Goal: Task Accomplishment & Management: Use online tool/utility

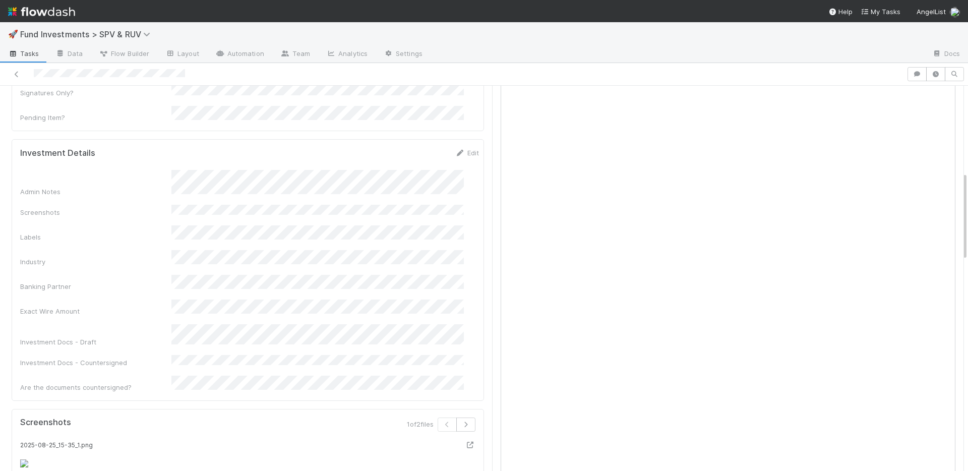
scroll to position [435, 0]
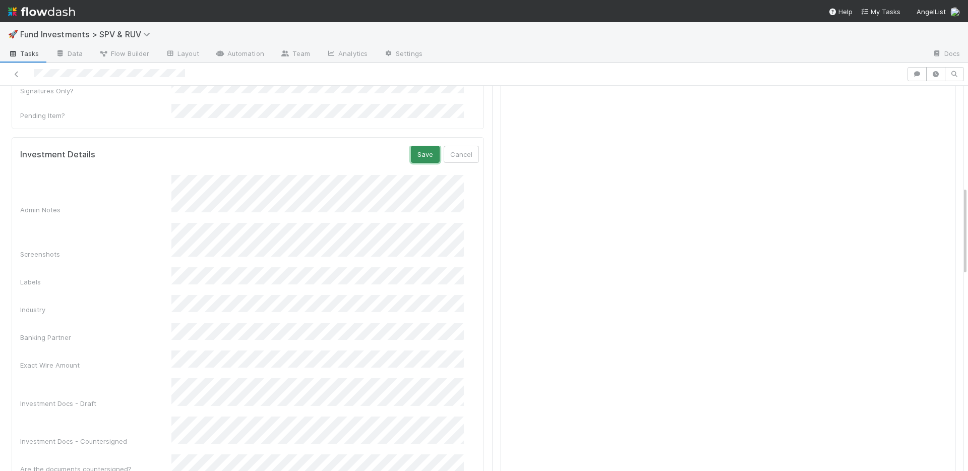
click at [414, 146] on button "Save" at bounding box center [425, 154] width 29 height 17
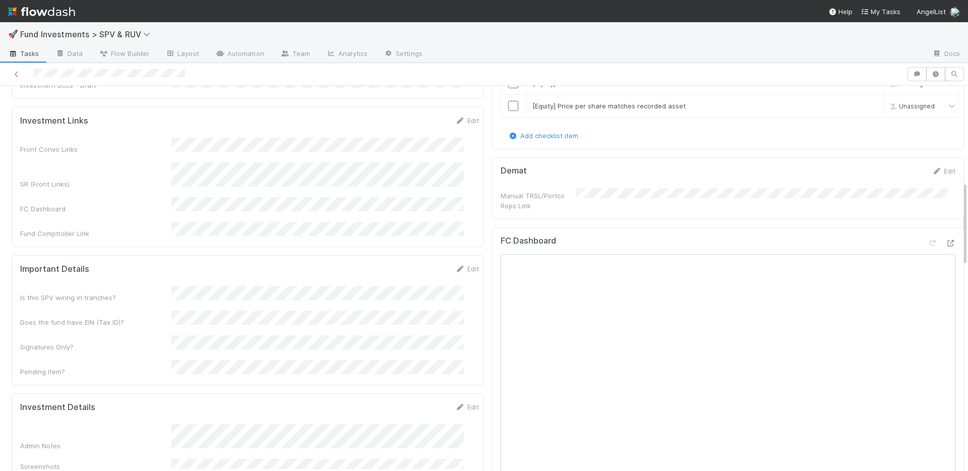
scroll to position [0, 0]
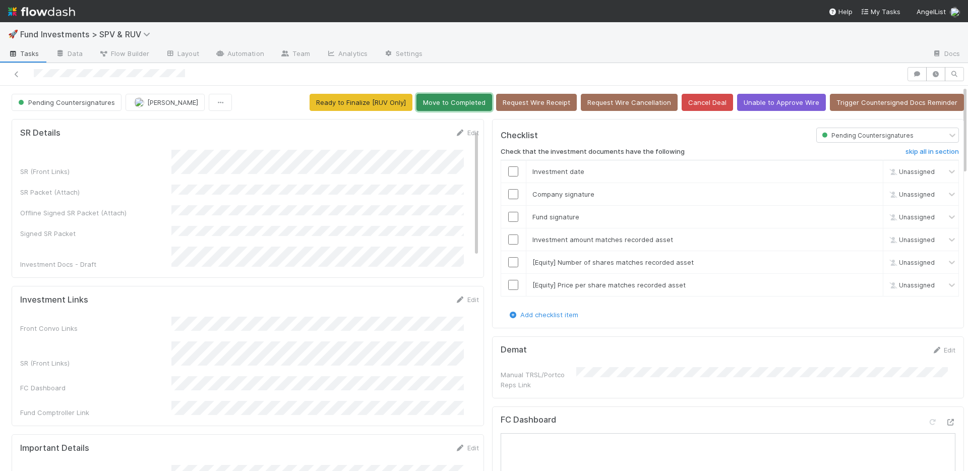
click at [456, 102] on button "Move to Completed" at bounding box center [455, 102] width 76 height 17
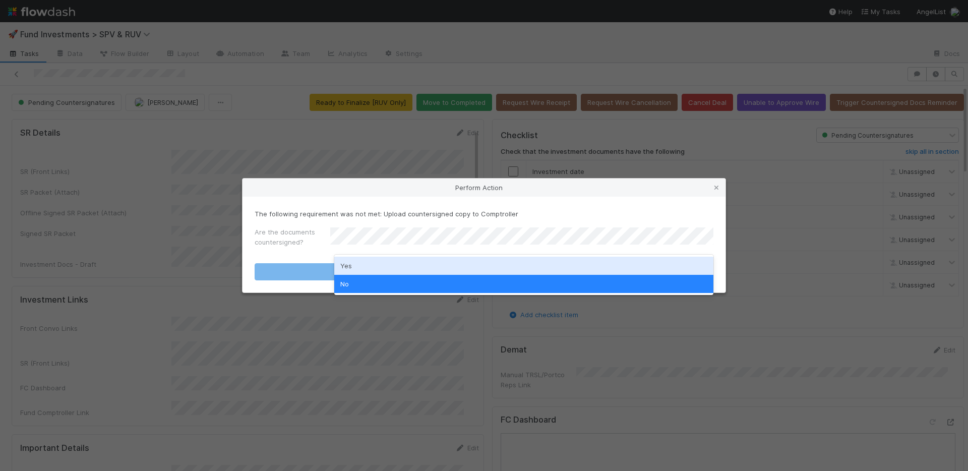
drag, startPoint x: 406, startPoint y: 262, endPoint x: 409, endPoint y: 268, distance: 6.6
click at [406, 262] on div "Yes" at bounding box center [523, 266] width 379 height 18
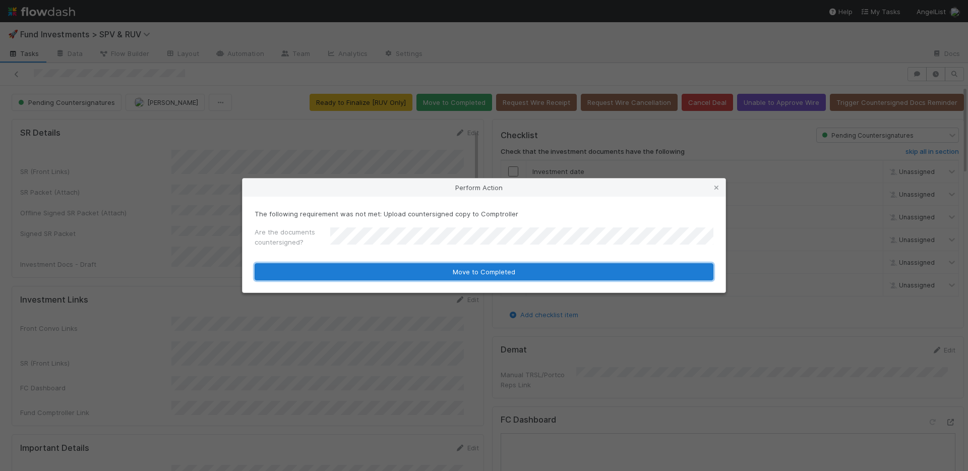
click at [409, 269] on button "Move to Completed" at bounding box center [484, 271] width 459 height 17
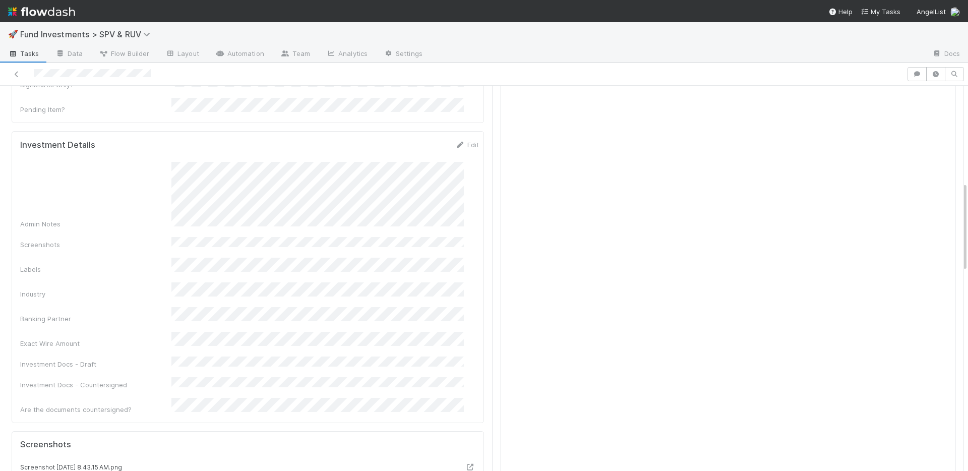
scroll to position [422, 0]
click at [420, 195] on div "Admin Notes Screenshots Labels Industry Banking Partner Exact Wire Amount Inves…" at bounding box center [249, 287] width 459 height 253
click at [411, 139] on button "Save" at bounding box center [425, 147] width 29 height 17
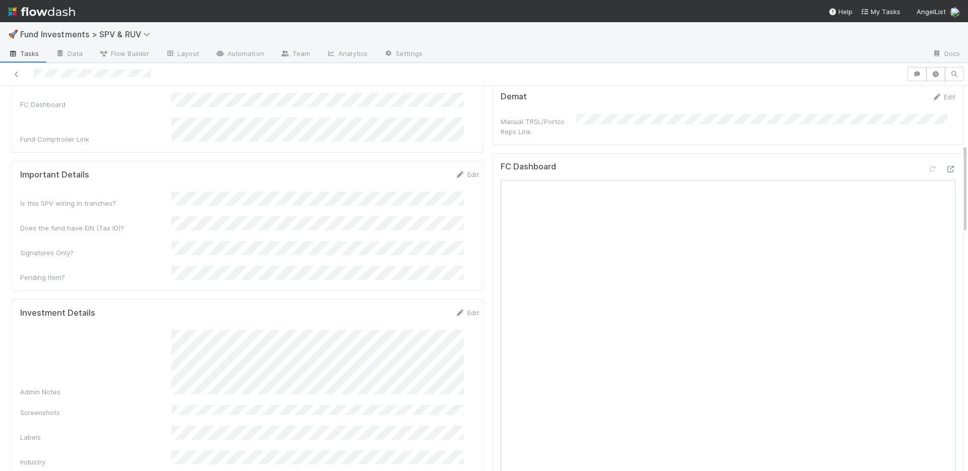
scroll to position [0, 0]
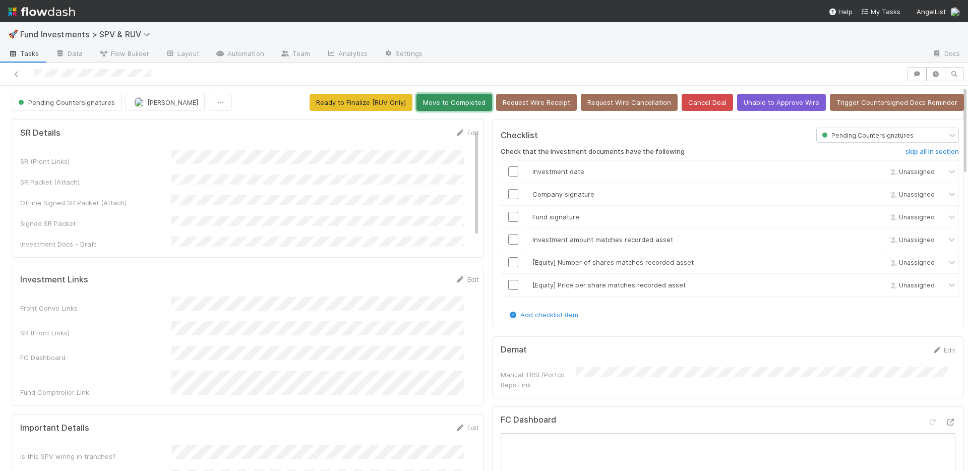
click at [456, 99] on button "Move to Completed" at bounding box center [455, 102] width 76 height 17
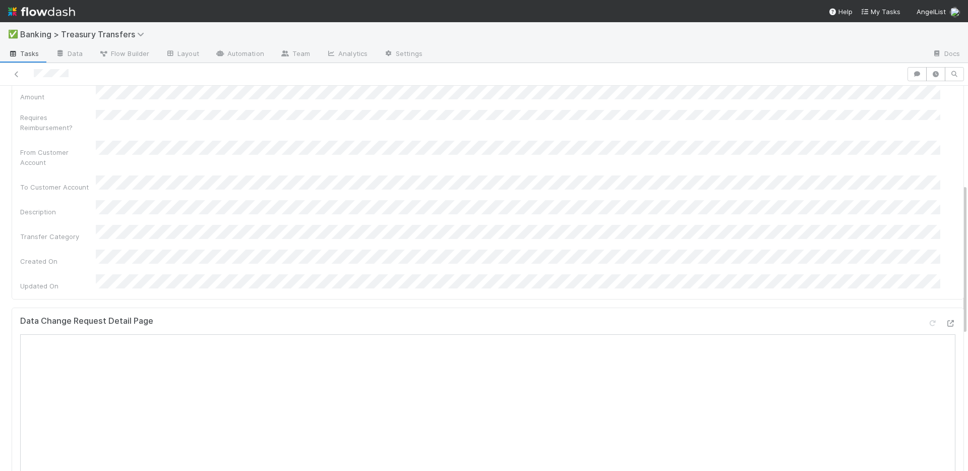
scroll to position [252, 0]
click at [946, 316] on icon at bounding box center [951, 319] width 10 height 7
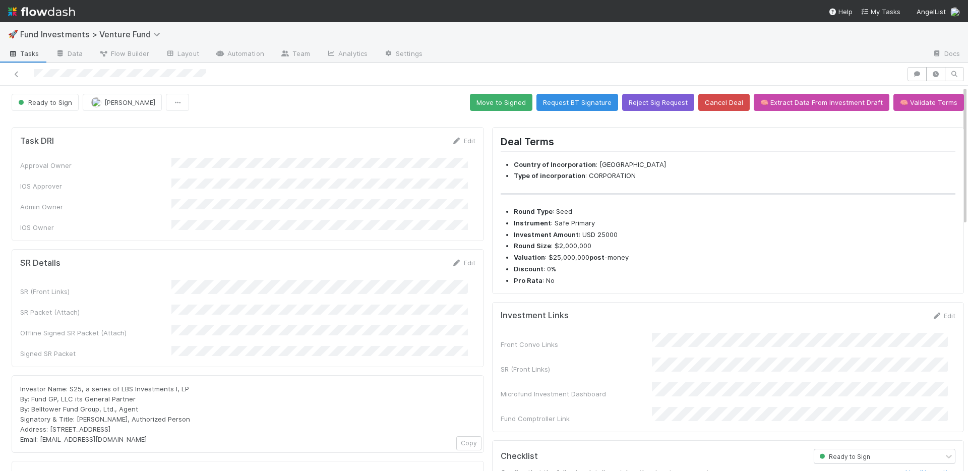
click at [370, 303] on div "SR (Front Links) SR Packet (Attach) Offline Signed SR Packet (Attach) Signed SR…" at bounding box center [247, 319] width 455 height 79
click at [499, 106] on button "Move to Signed" at bounding box center [501, 102] width 63 height 17
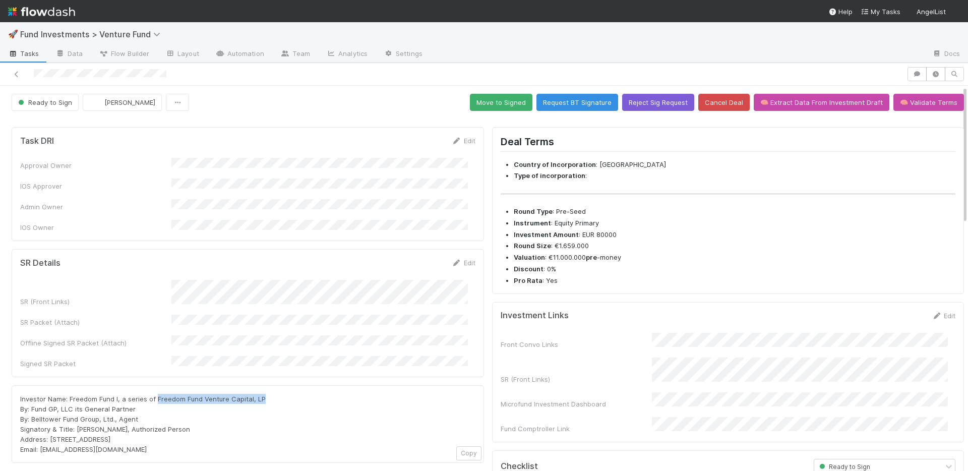
drag, startPoint x: 154, startPoint y: 379, endPoint x: 261, endPoint y: 380, distance: 106.4
click at [261, 394] on div "Investor Name: Freedom Fund I, a series of Freedom Fund Venture Capital, LP By:…" at bounding box center [247, 424] width 455 height 61
copy span "Freedom Fund Venture Capital, LP"
click at [460, 259] on link "Edit" at bounding box center [464, 263] width 24 height 8
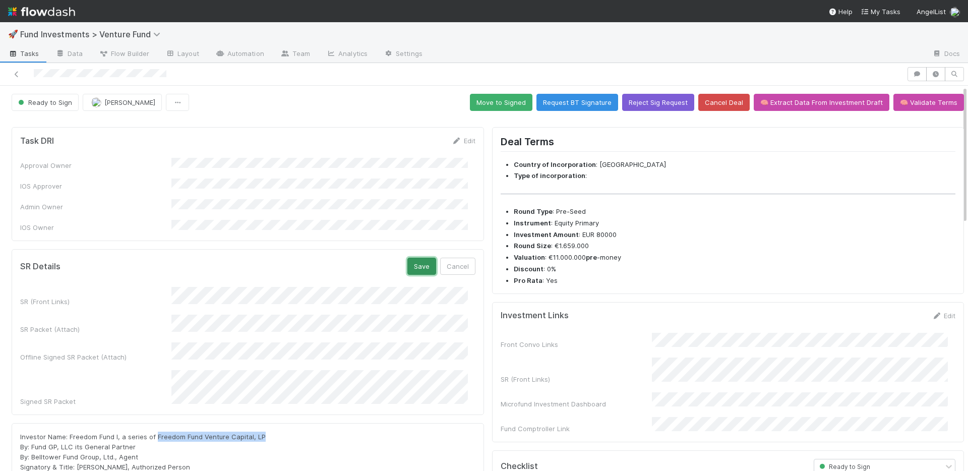
click at [412, 258] on button "Save" at bounding box center [421, 266] width 29 height 17
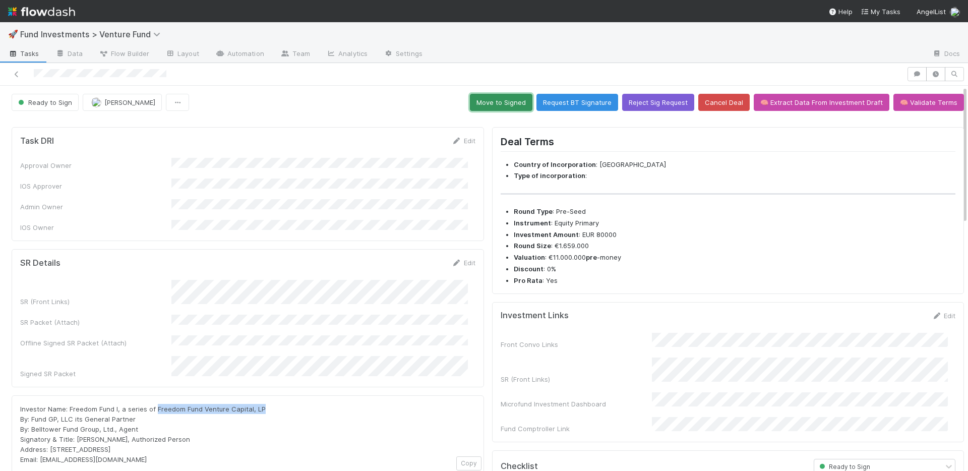
click at [502, 106] on button "Move to Signed" at bounding box center [501, 102] width 63 height 17
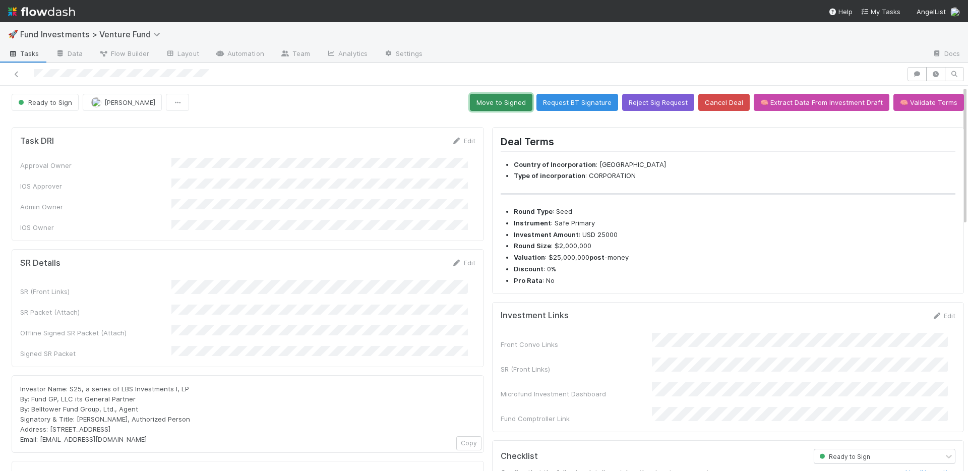
click at [494, 100] on button "Move to Signed" at bounding box center [501, 102] width 63 height 17
click at [505, 105] on button "Move to Signed" at bounding box center [501, 102] width 63 height 17
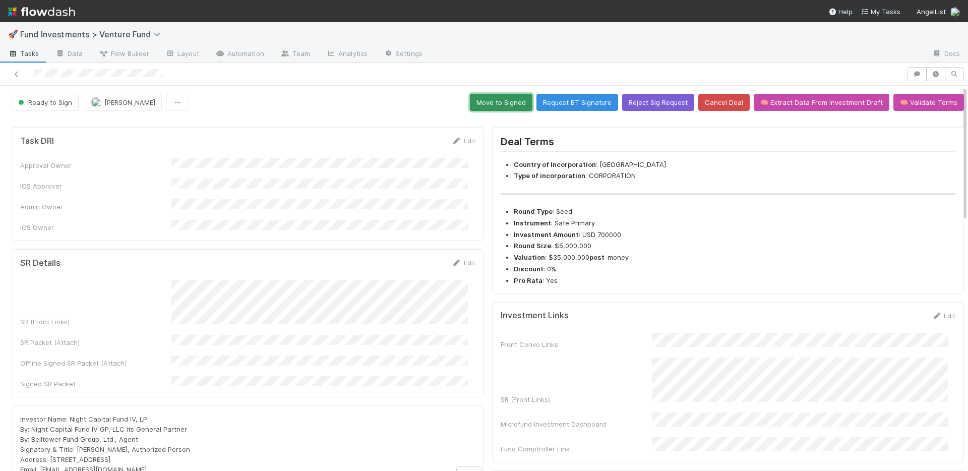
click at [510, 105] on button "Move to Signed" at bounding box center [501, 102] width 63 height 17
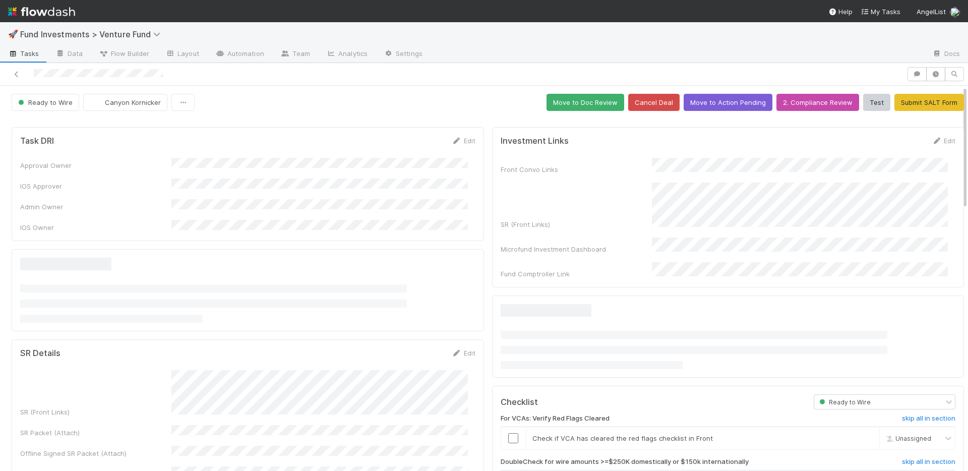
click at [300, 272] on div at bounding box center [247, 290] width 455 height 65
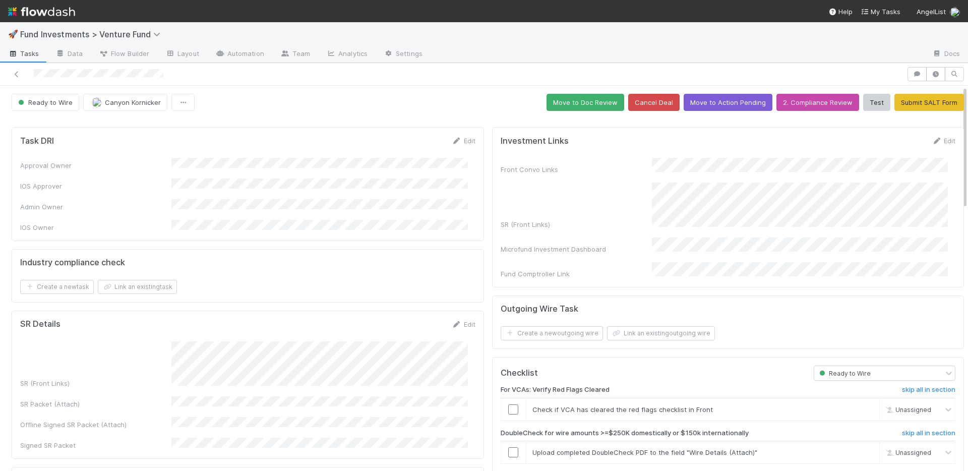
drag, startPoint x: 461, startPoint y: 313, endPoint x: 451, endPoint y: 301, distance: 15.0
click at [461, 320] on link "Edit" at bounding box center [464, 324] width 24 height 8
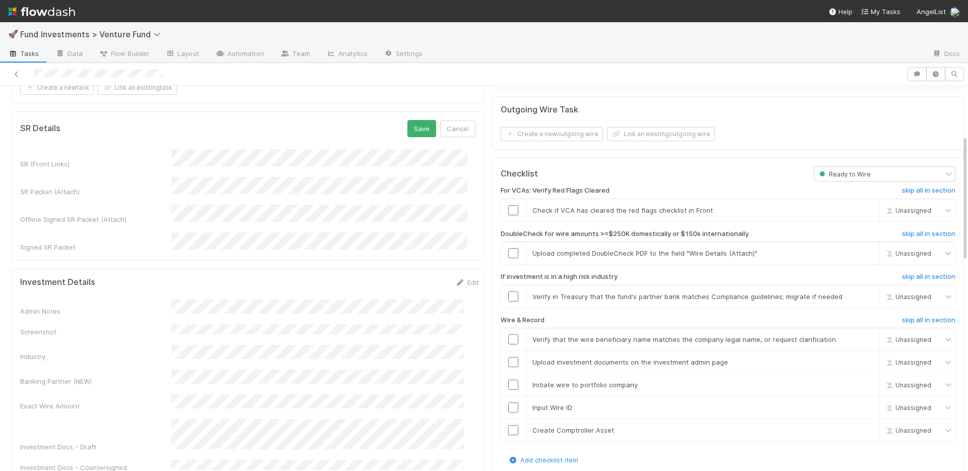
scroll to position [200, 0]
click at [411, 119] on button "Save" at bounding box center [421, 127] width 29 height 17
click at [465, 120] on link "Edit" at bounding box center [464, 124] width 24 height 8
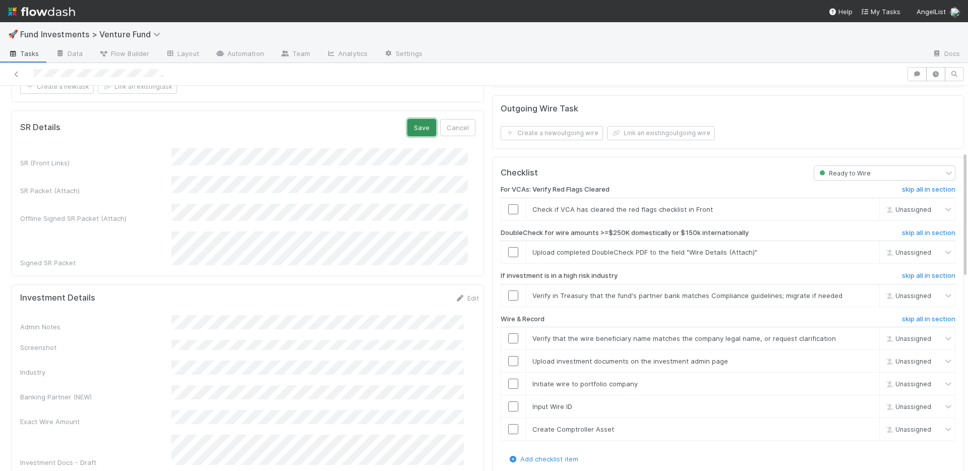
click at [409, 119] on button "Save" at bounding box center [421, 127] width 29 height 17
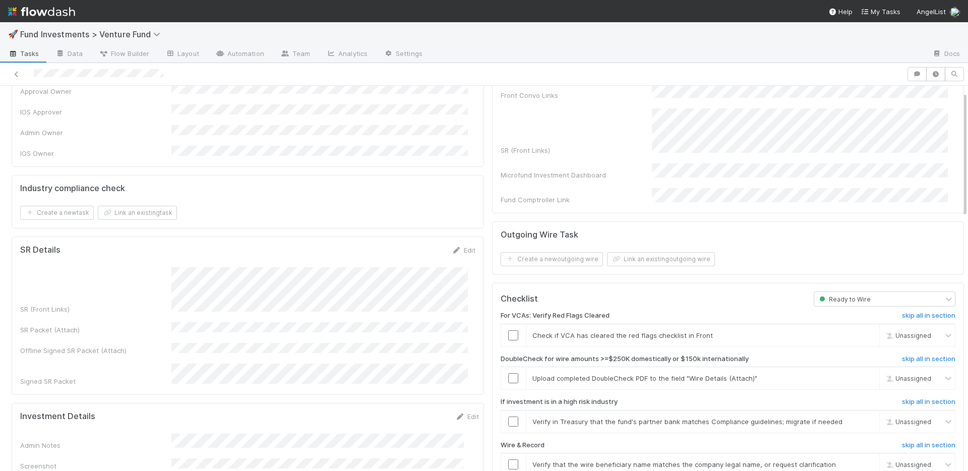
scroll to position [0, 0]
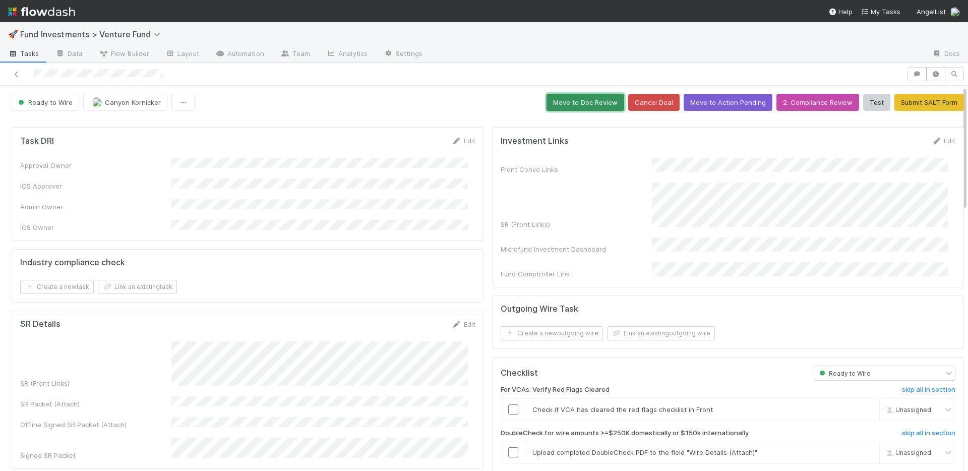
click at [563, 109] on button "Move to Doc Review" at bounding box center [586, 102] width 78 height 17
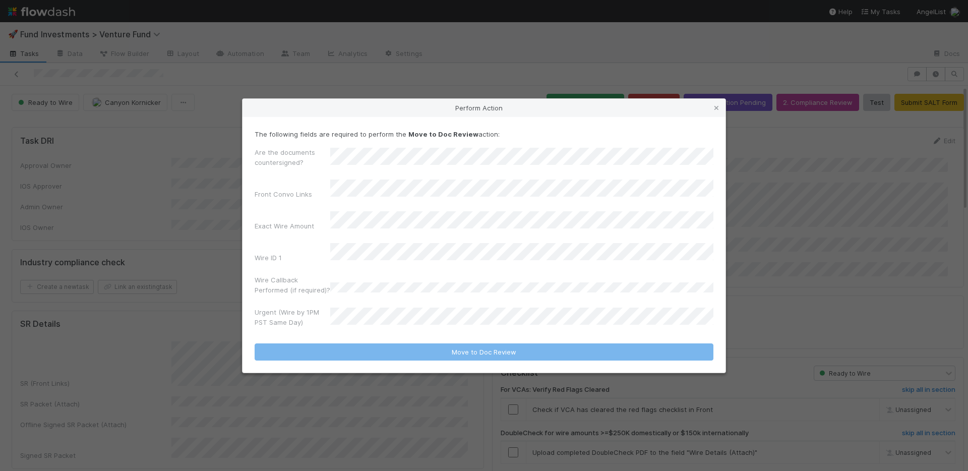
drag, startPoint x: 716, startPoint y: 116, endPoint x: 689, endPoint y: 87, distance: 40.0
click at [716, 111] on icon at bounding box center [717, 108] width 10 height 7
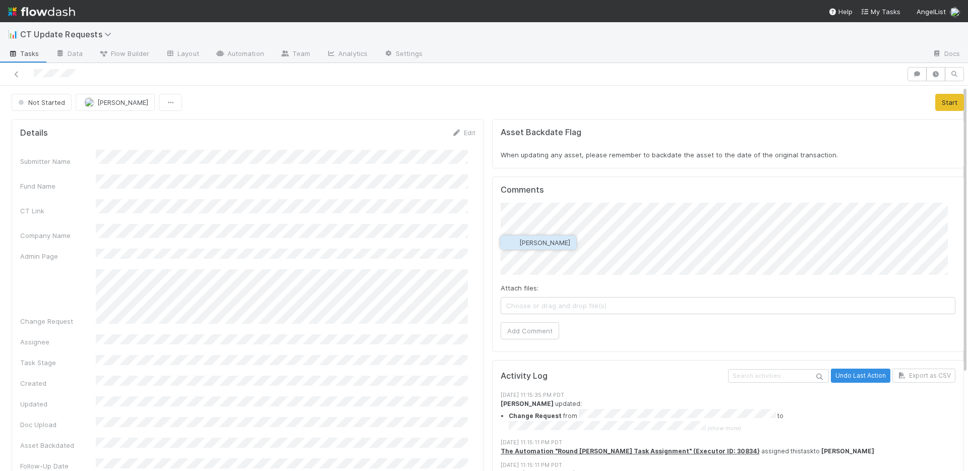
click at [556, 245] on span "[PERSON_NAME]" at bounding box center [544, 243] width 51 height 8
click at [599, 236] on input "[URL][DOMAIN_NAME]" at bounding box center [620, 234] width 139 height 17
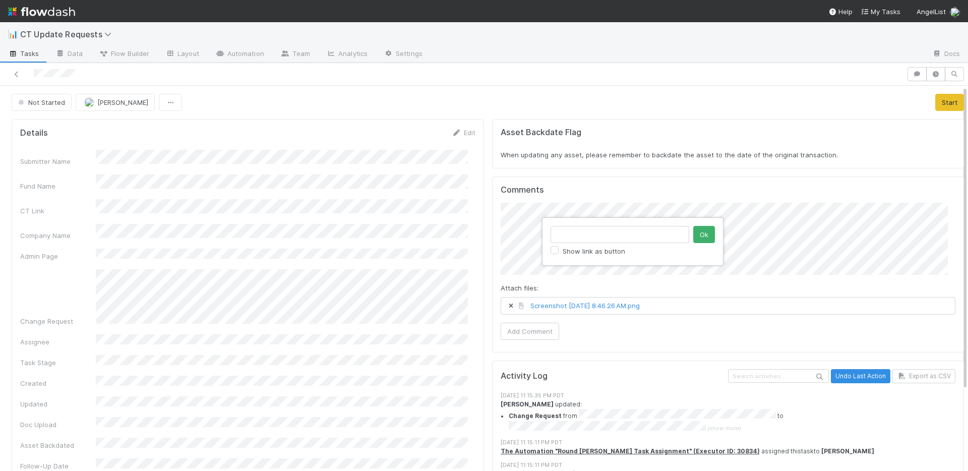
scroll to position [0, 0]
click at [702, 234] on button "Ok" at bounding box center [704, 234] width 22 height 17
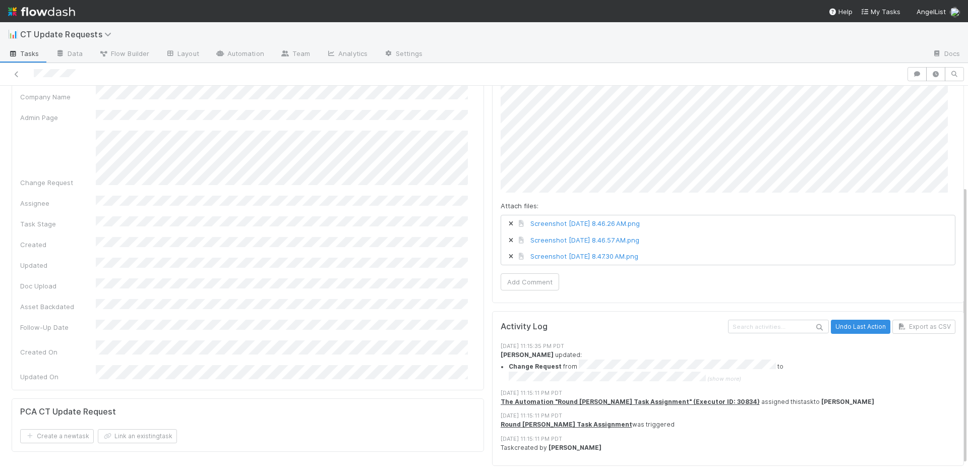
scroll to position [139, 0]
click at [529, 284] on button "Add Comment" at bounding box center [530, 281] width 59 height 17
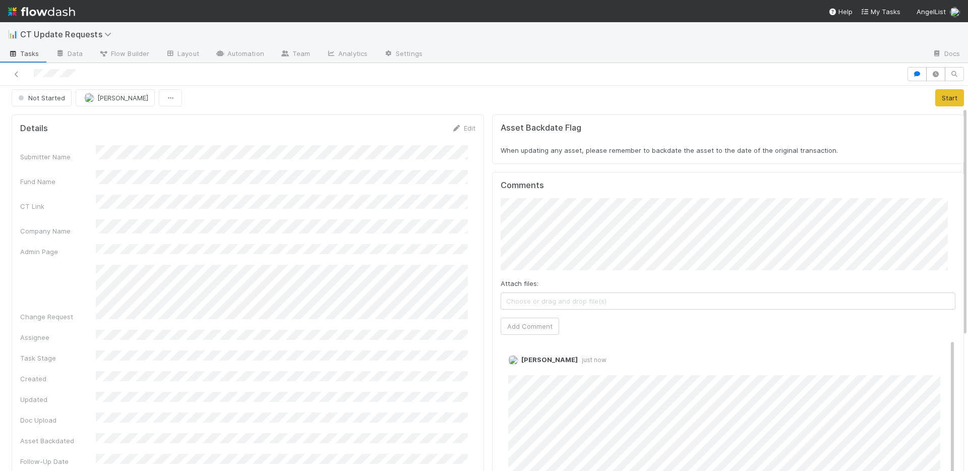
scroll to position [0, 0]
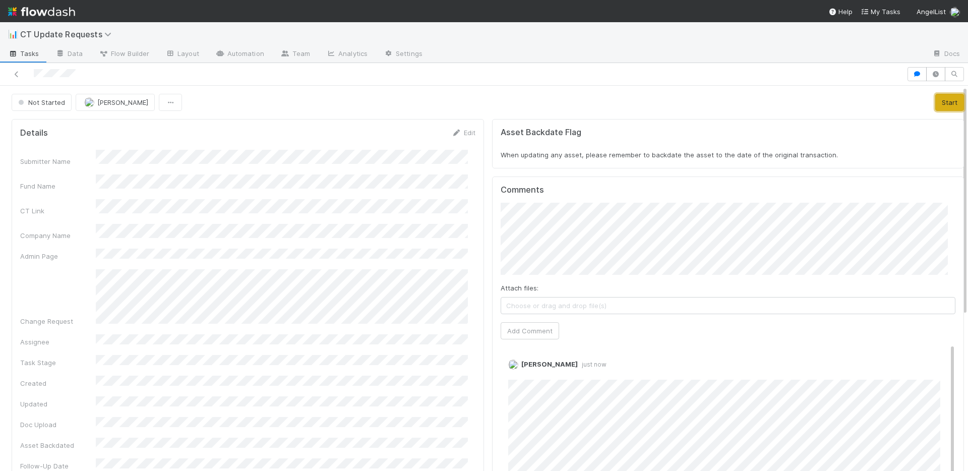
click at [936, 101] on button "Start" at bounding box center [950, 102] width 29 height 17
click at [929, 104] on link "Actions" at bounding box center [943, 102] width 41 height 17
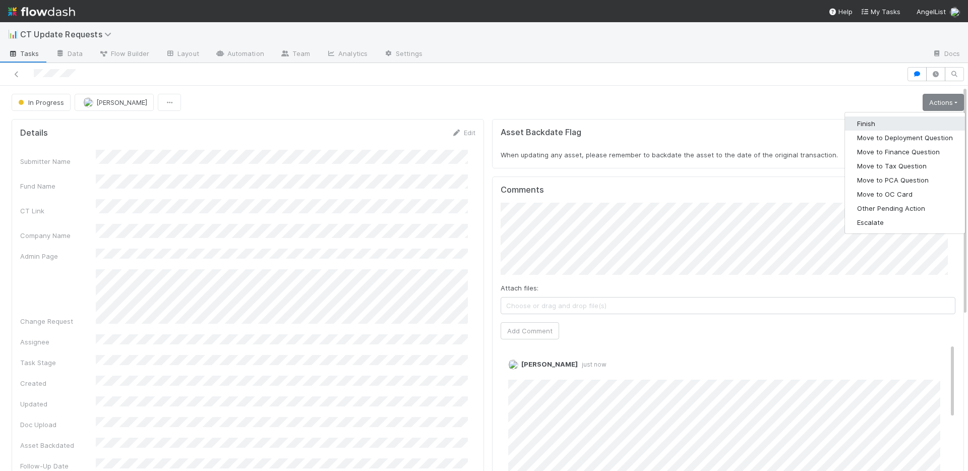
click at [891, 120] on button "Finish" at bounding box center [905, 124] width 120 height 14
